Goal: Transaction & Acquisition: Obtain resource

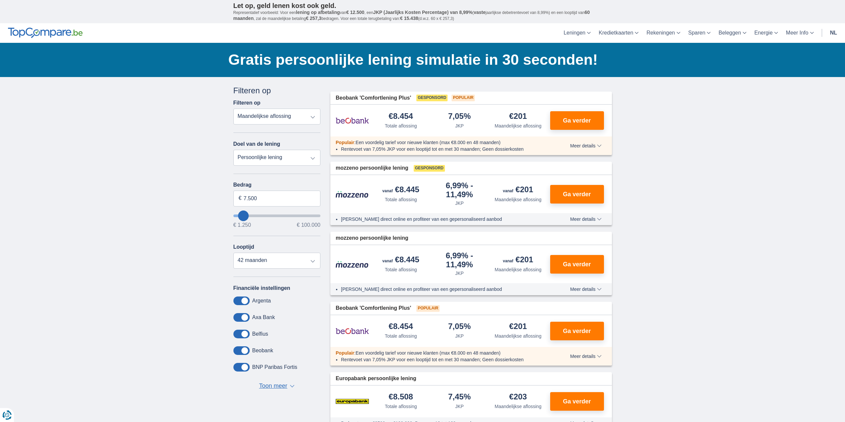
type input "8.250"
type input "8250"
type input "9.250"
type input "9250"
select select "48"
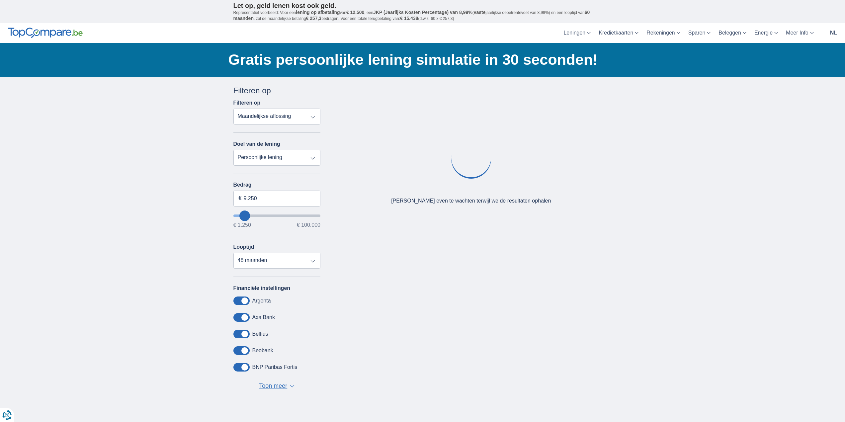
type input "16.250"
type input "16250"
type input "17.250"
type input "18250"
type input "18.250"
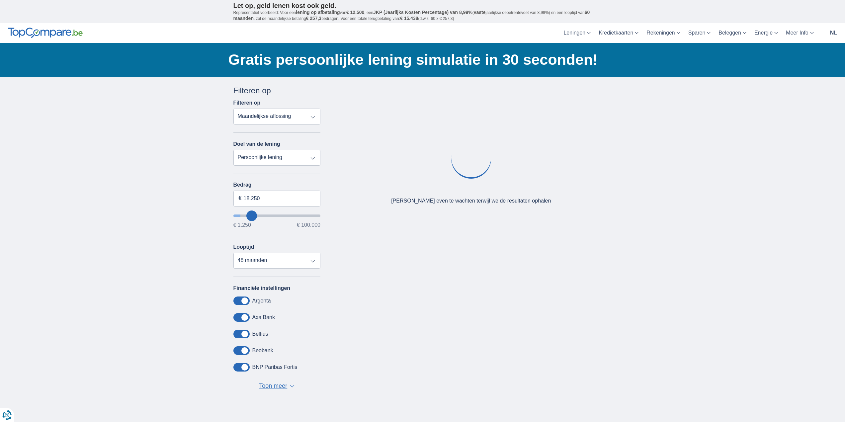
select select "84"
type input "33.250"
type input "33250"
type input "32.250"
type input "32250"
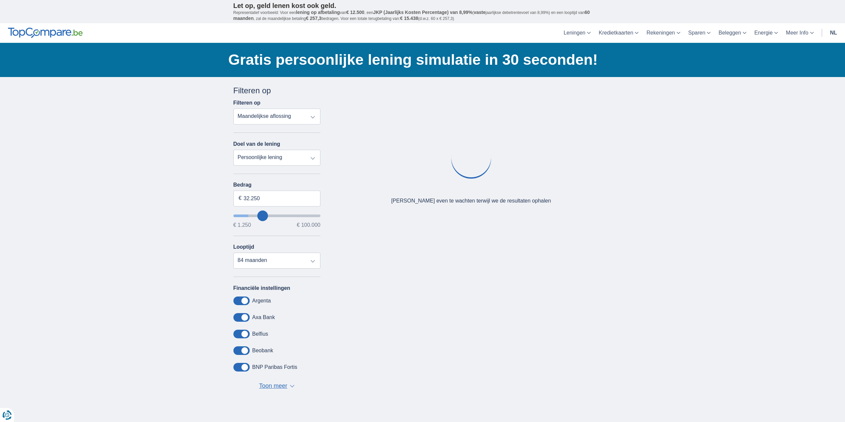
select select "120"
type input "32250"
click at [263, 217] on input "wantToBorrow" at bounding box center [276, 215] width 87 height 3
type input "24.250"
drag, startPoint x: 256, startPoint y: 217, endPoint x: 253, endPoint y: 217, distance: 3.7
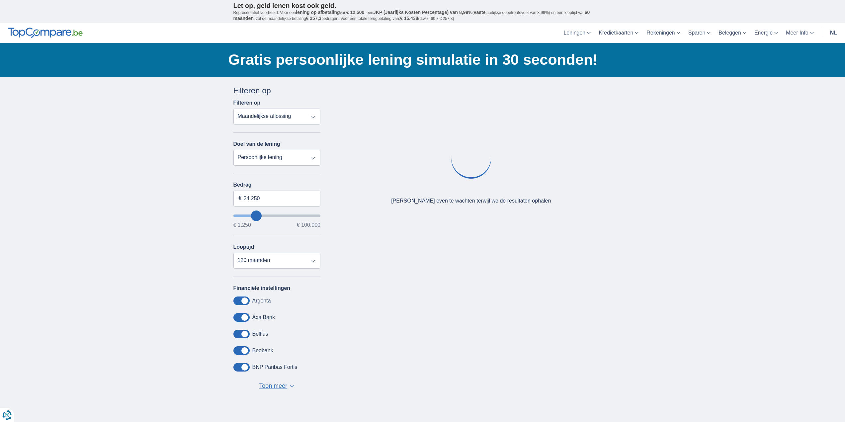
type input "23250"
click at [256, 217] on input "wantToBorrow" at bounding box center [276, 215] width 87 height 3
click at [258, 215] on input "wantToBorrow" at bounding box center [276, 215] width 87 height 3
type input "31.250"
type input "31250"
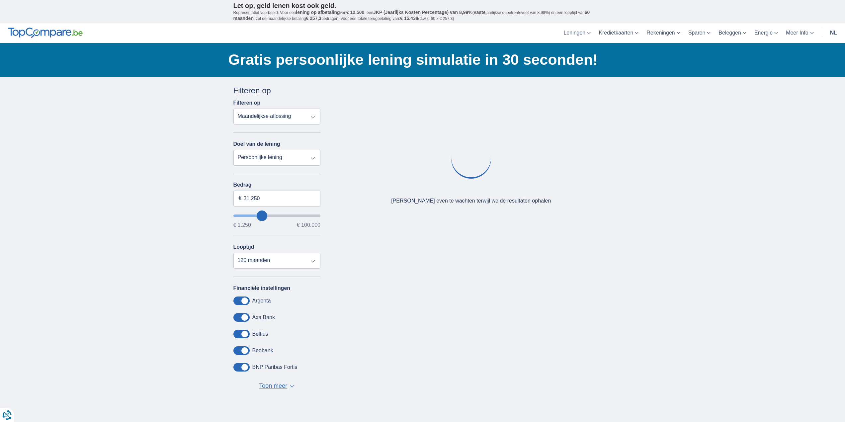
click at [262, 214] on input "wantToBorrow" at bounding box center [276, 215] width 87 height 3
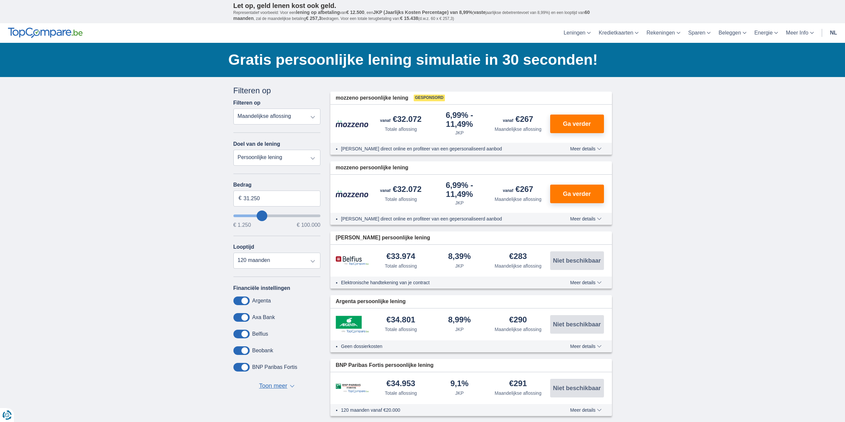
type input "24.250"
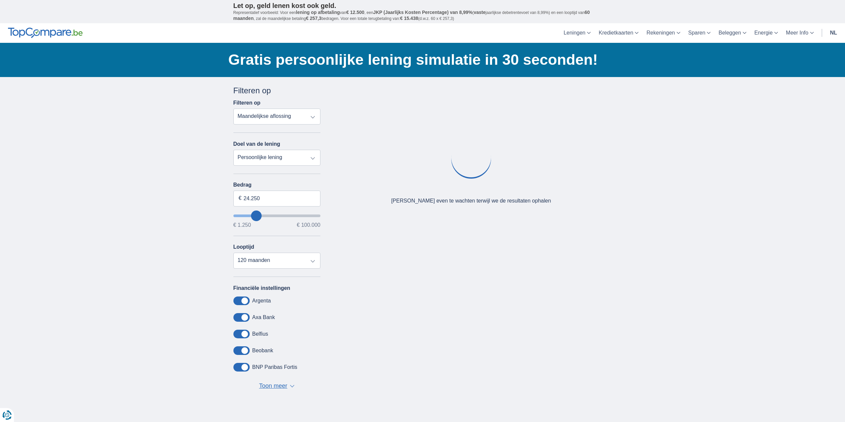
type input "24250"
click at [256, 214] on input "wantToBorrow" at bounding box center [276, 215] width 87 height 3
type input "26.250"
type input "26250"
type input "27.250"
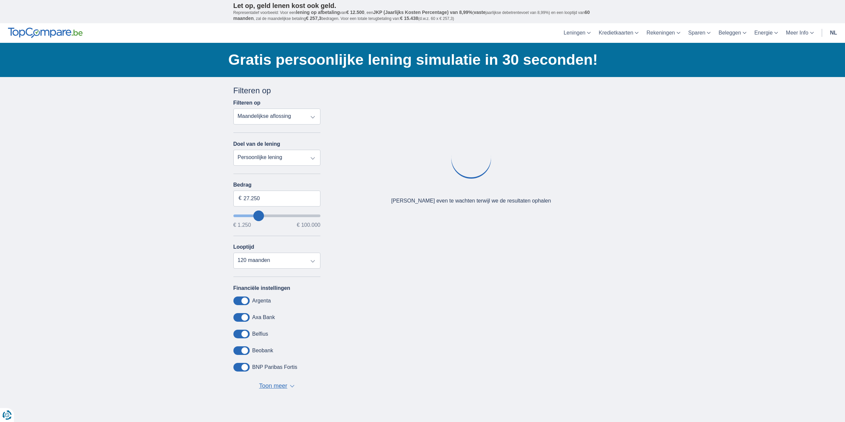
type input "28250"
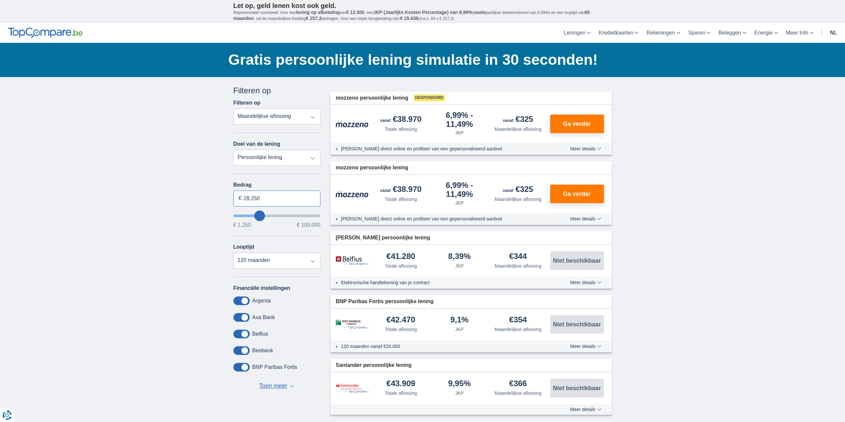
click at [262, 196] on input "28.250" at bounding box center [276, 199] width 87 height 16
type input "25.000"
type input "25250"
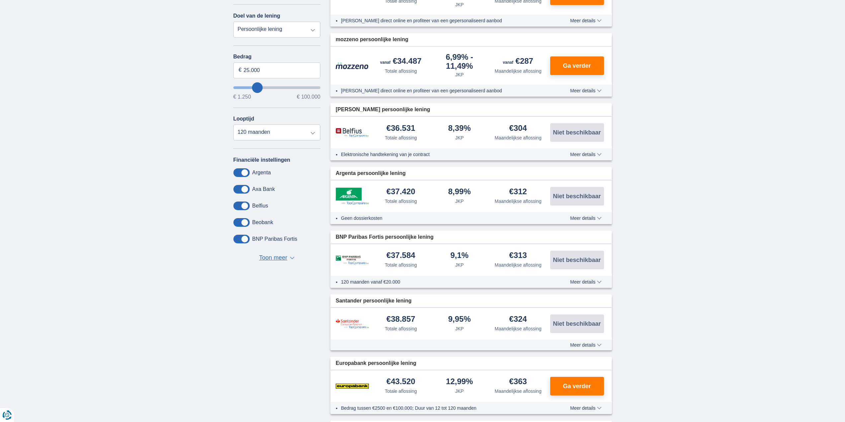
scroll to position [133, 0]
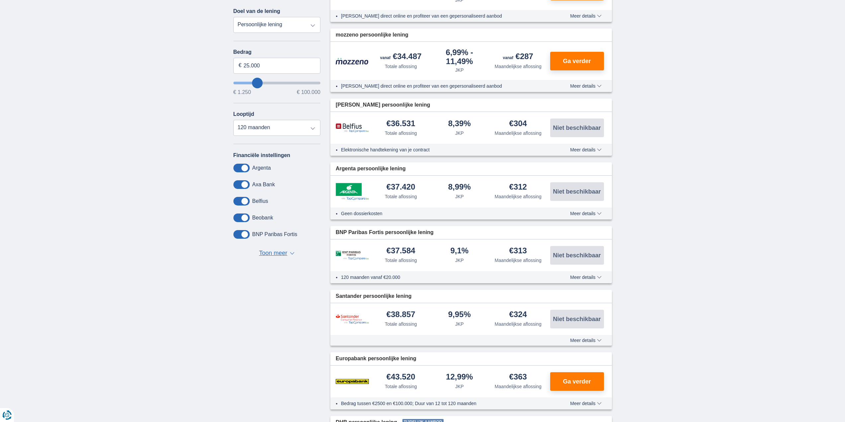
click at [581, 278] on span "Meer details" at bounding box center [585, 277] width 31 height 5
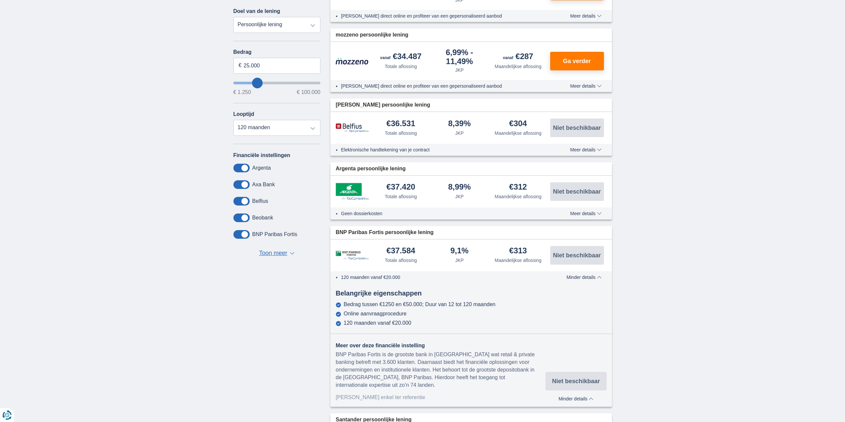
click at [581, 278] on span "Minder details" at bounding box center [583, 277] width 35 height 5
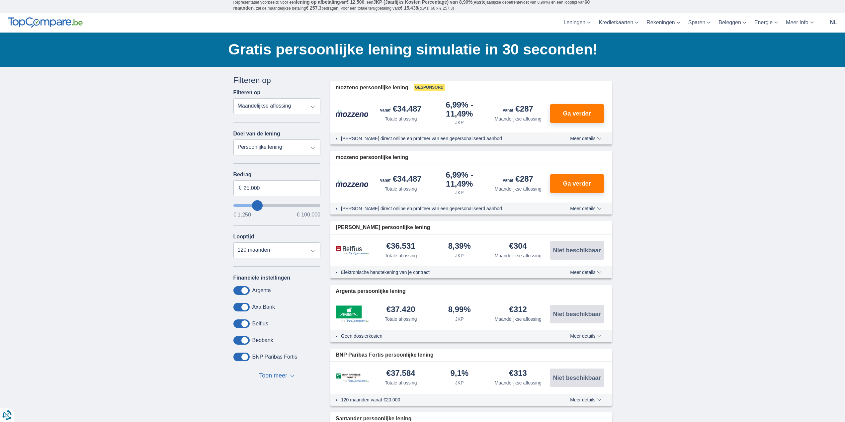
scroll to position [0, 0]
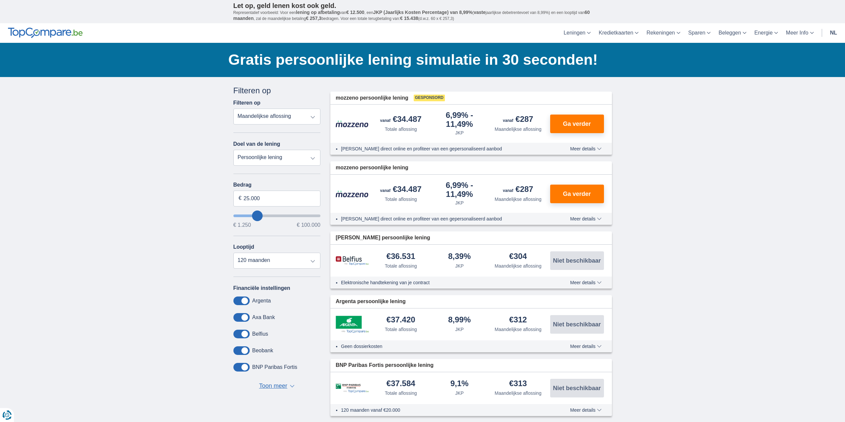
click at [269, 386] on span "Toon meer" at bounding box center [273, 386] width 28 height 9
click at [305, 161] on select "Persoonlijke lening Auto Moto / fiets Mobilhome / caravan Renovatie Energie Sch…" at bounding box center [276, 158] width 87 height 16
click at [271, 157] on select "Persoonlijke lening Auto Moto / fiets Mobilhome / caravan Renovatie Energie Sch…" at bounding box center [276, 158] width 87 height 16
click at [276, 116] on select "Totale aflossing JKP Maandelijkse aflossing" at bounding box center [276, 117] width 87 height 16
click at [233, 109] on select "Totale aflossing JKP Maandelijkse aflossing" at bounding box center [276, 117] width 87 height 16
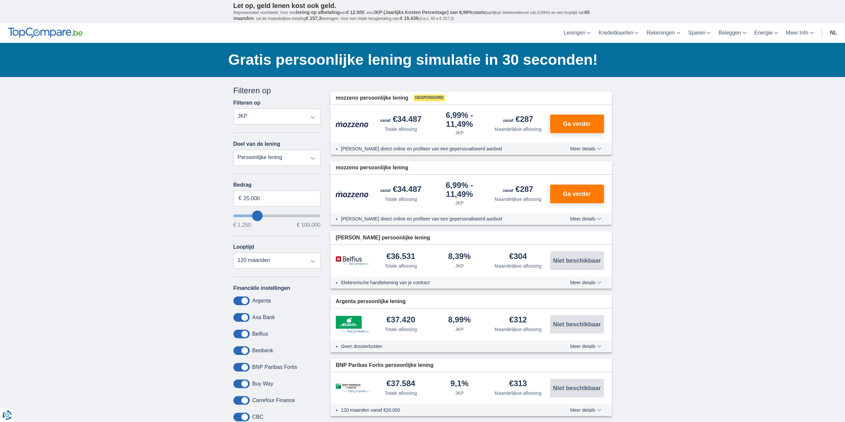
click at [285, 119] on select "Totale aflossing JKP Maandelijkse aflossing" at bounding box center [276, 117] width 87 height 16
click at [233, 109] on select "Totale aflossing JKP Maandelijkse aflossing" at bounding box center [276, 117] width 87 height 16
click at [288, 117] on select "Totale aflossing JKP Maandelijkse aflossing" at bounding box center [276, 117] width 87 height 16
select select "mrp+"
click at [233, 109] on select "Totale aflossing JKP Maandelijkse aflossing" at bounding box center [276, 117] width 87 height 16
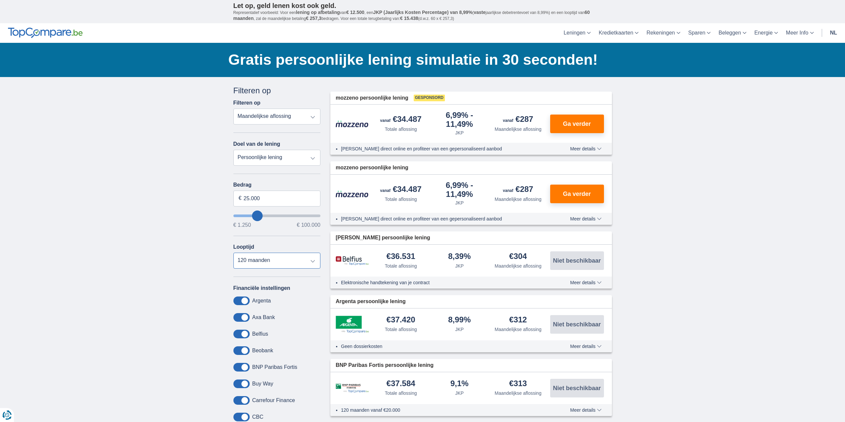
click at [273, 257] on select "12 maanden 18 maanden 24 maanden 30 maanden 36 maanden 42 maanden 48 maanden 60…" at bounding box center [276, 261] width 87 height 16
select select "96"
click at [233, 253] on select "12 maanden 18 maanden 24 maanden 30 maanden 36 maanden 42 maanden 48 maanden 60…" at bounding box center [276, 261] width 87 height 16
